Goal: Navigation & Orientation: Find specific page/section

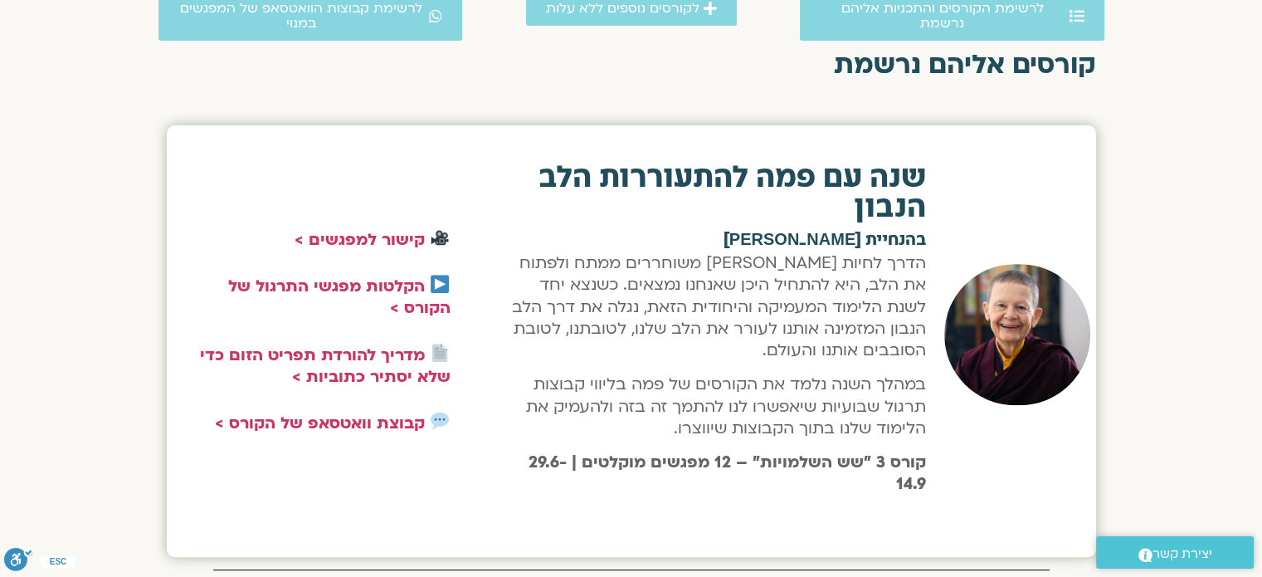
scroll to position [561, 0]
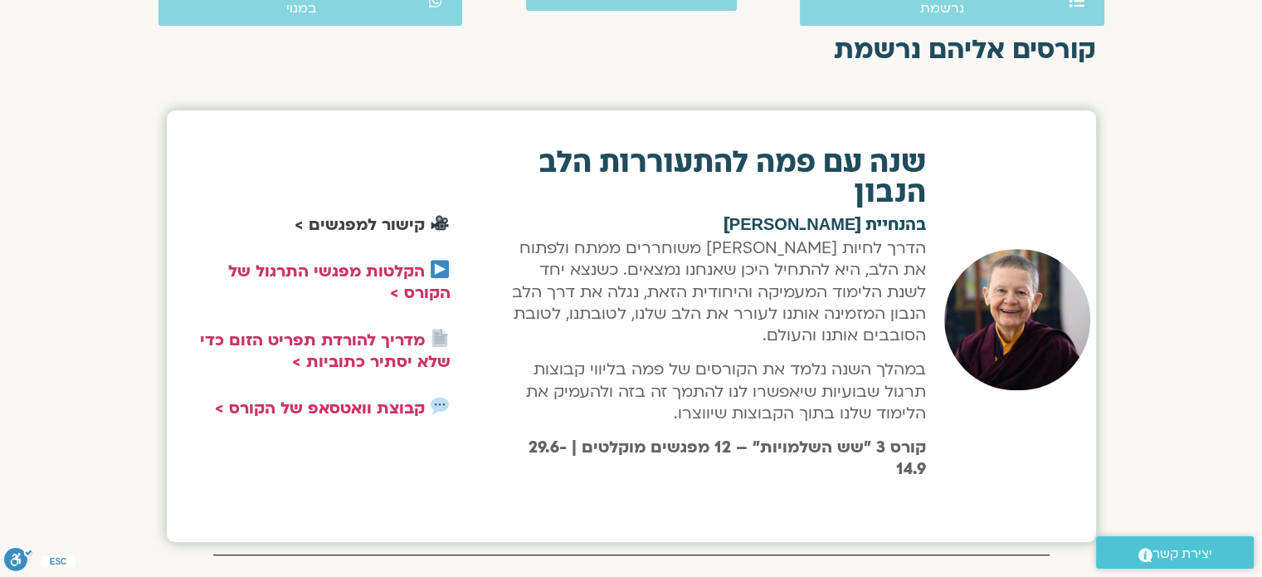
click at [345, 225] on link "קישור למפגשים >" at bounding box center [360, 225] width 130 height 22
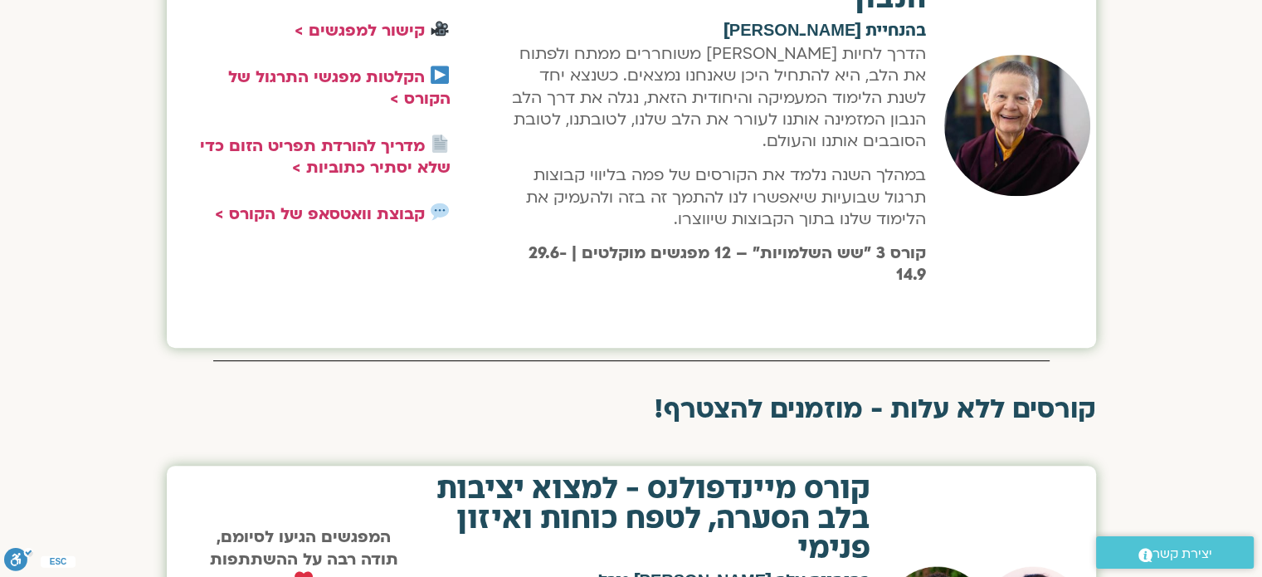
scroll to position [753, 0]
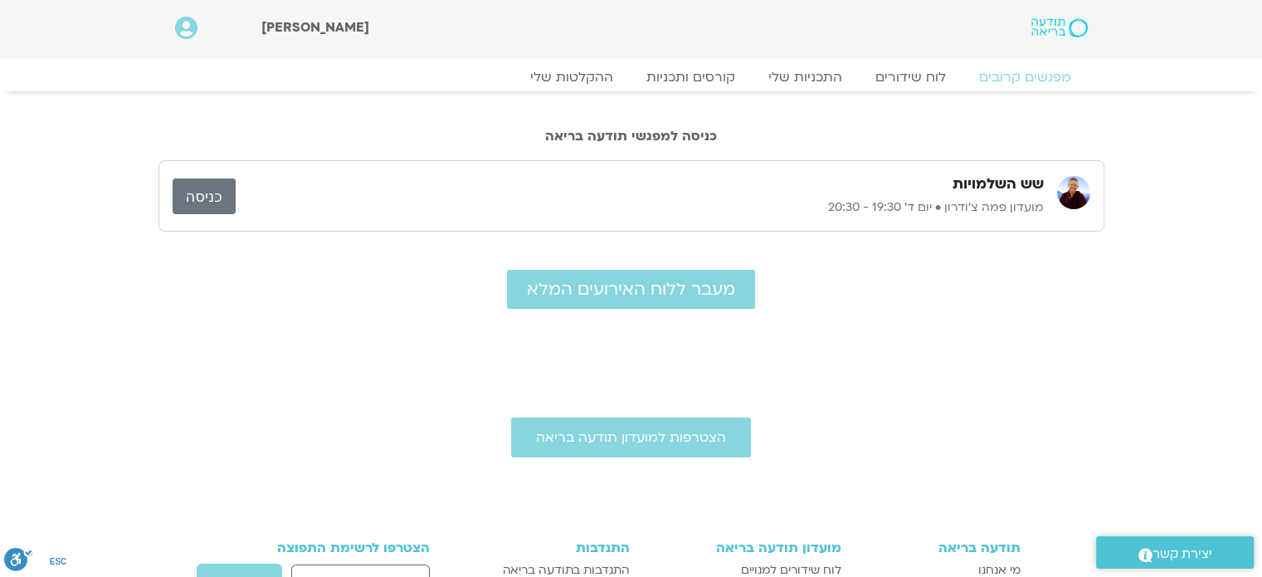
click at [211, 208] on link "כניסה" at bounding box center [204, 196] width 63 height 36
click at [202, 202] on link "כניסה" at bounding box center [204, 196] width 63 height 36
click at [216, 206] on link "כניסה" at bounding box center [204, 196] width 63 height 36
click at [217, 186] on link "כניסה" at bounding box center [204, 196] width 63 height 36
click at [197, 195] on link "כניסה" at bounding box center [204, 196] width 63 height 36
